Goal: Task Accomplishment & Management: Manage account settings

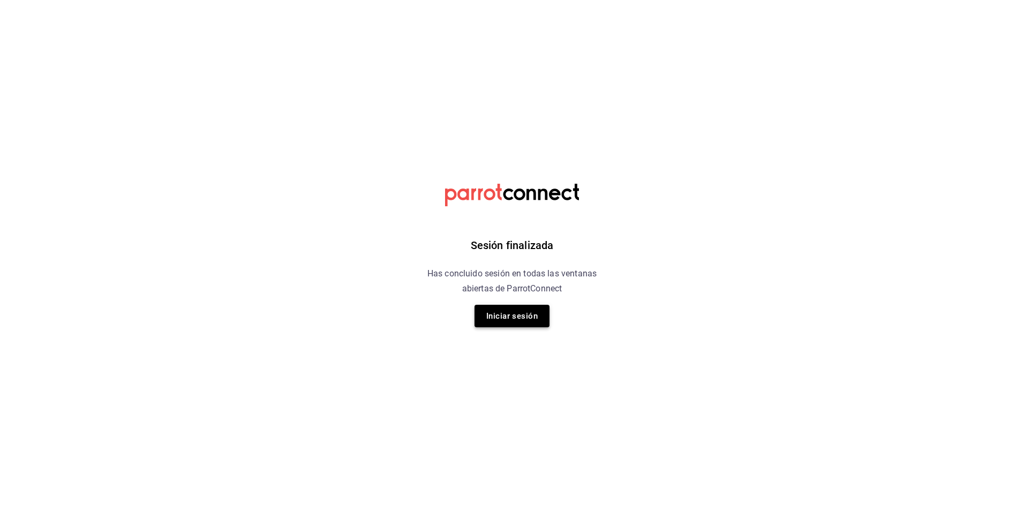
click at [518, 312] on button "Iniciar sesión" at bounding box center [511, 316] width 75 height 22
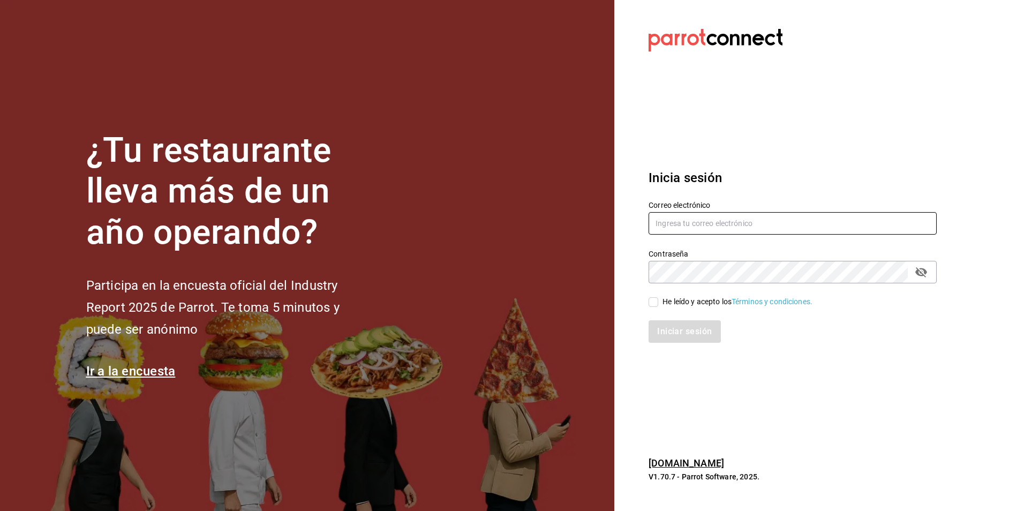
type input "[EMAIL_ADDRESS][DOMAIN_NAME]"
click at [669, 298] on div "He leído y acepto los Términos y condiciones." at bounding box center [737, 301] width 150 height 11
click at [658, 298] on input "He leído y acepto los Términos y condiciones." at bounding box center [653, 302] width 10 height 10
checkbox input "true"
click at [679, 331] on button "Iniciar sesión" at bounding box center [684, 331] width 73 height 22
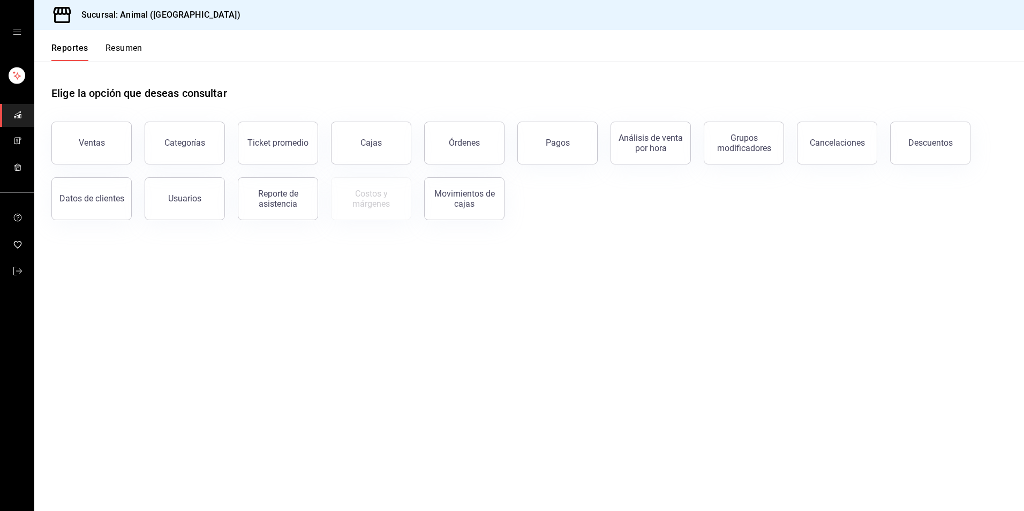
click at [298, 7] on div "Sucursal: Animal (Tijuana)" at bounding box center [529, 15] width 990 height 30
